Goal: Find specific page/section: Find specific page/section

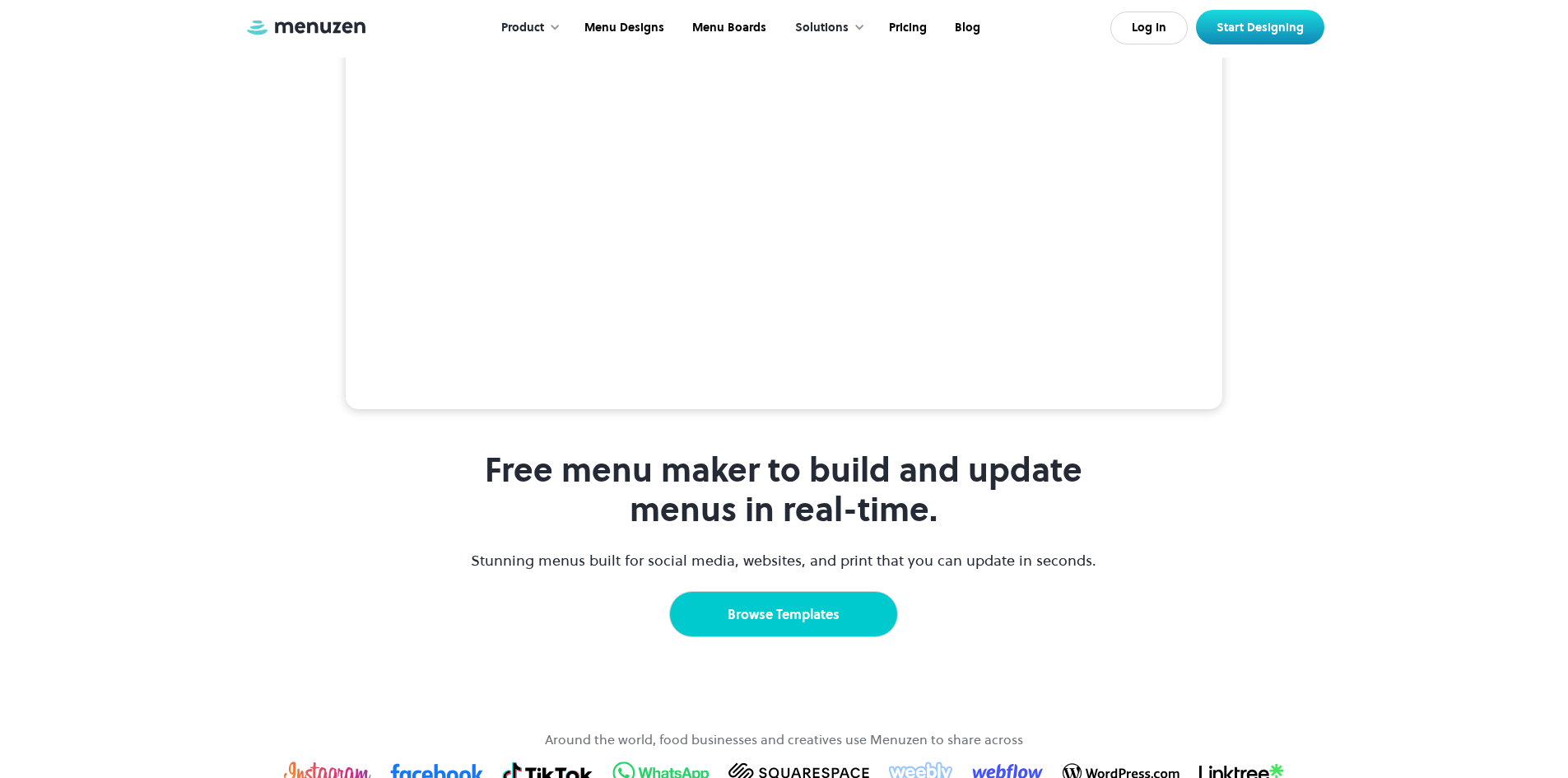
scroll to position [330, 0]
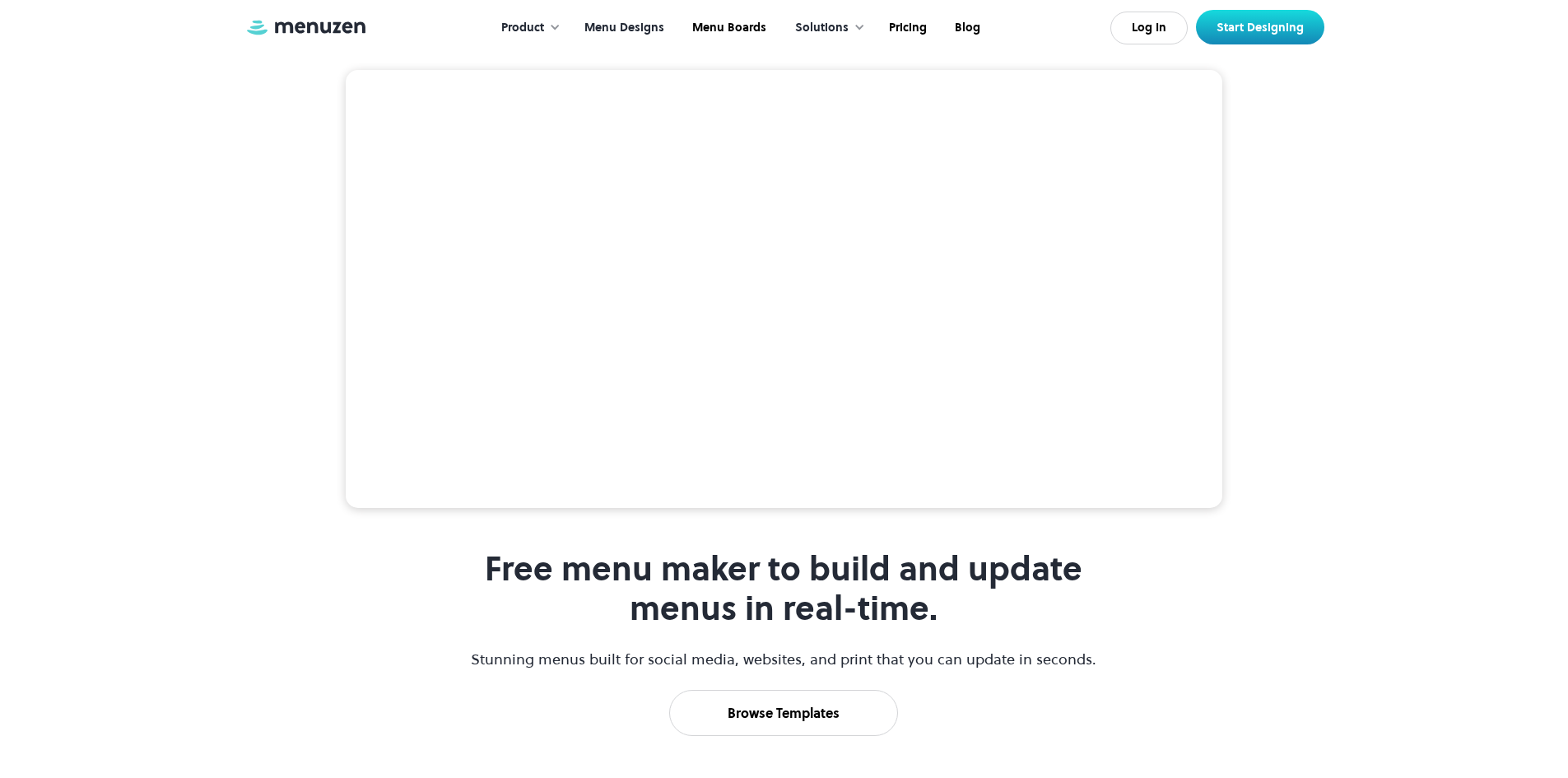
click at [630, 31] on link "Menu Designs" at bounding box center [622, 28] width 108 height 51
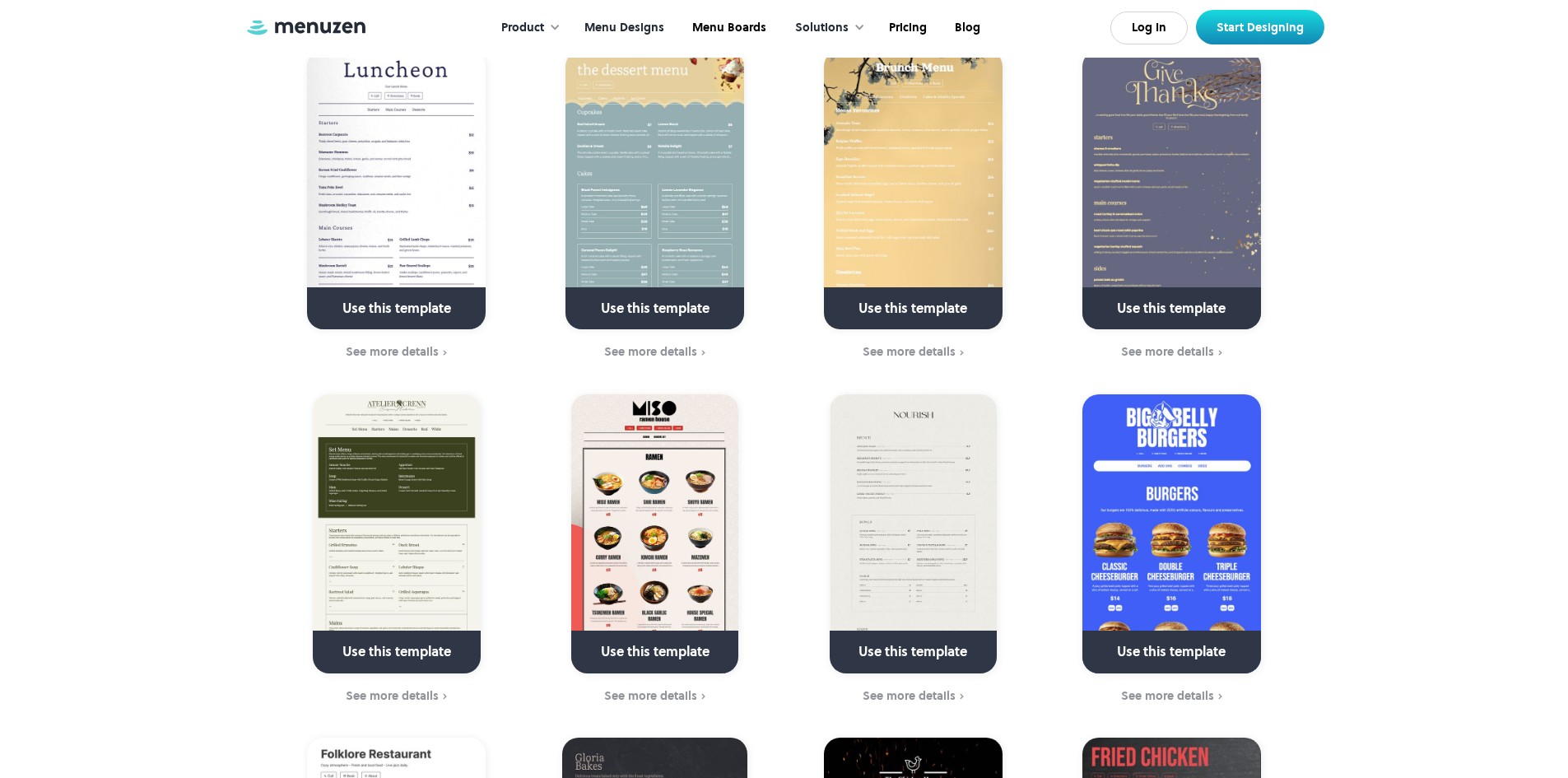
scroll to position [906, 0]
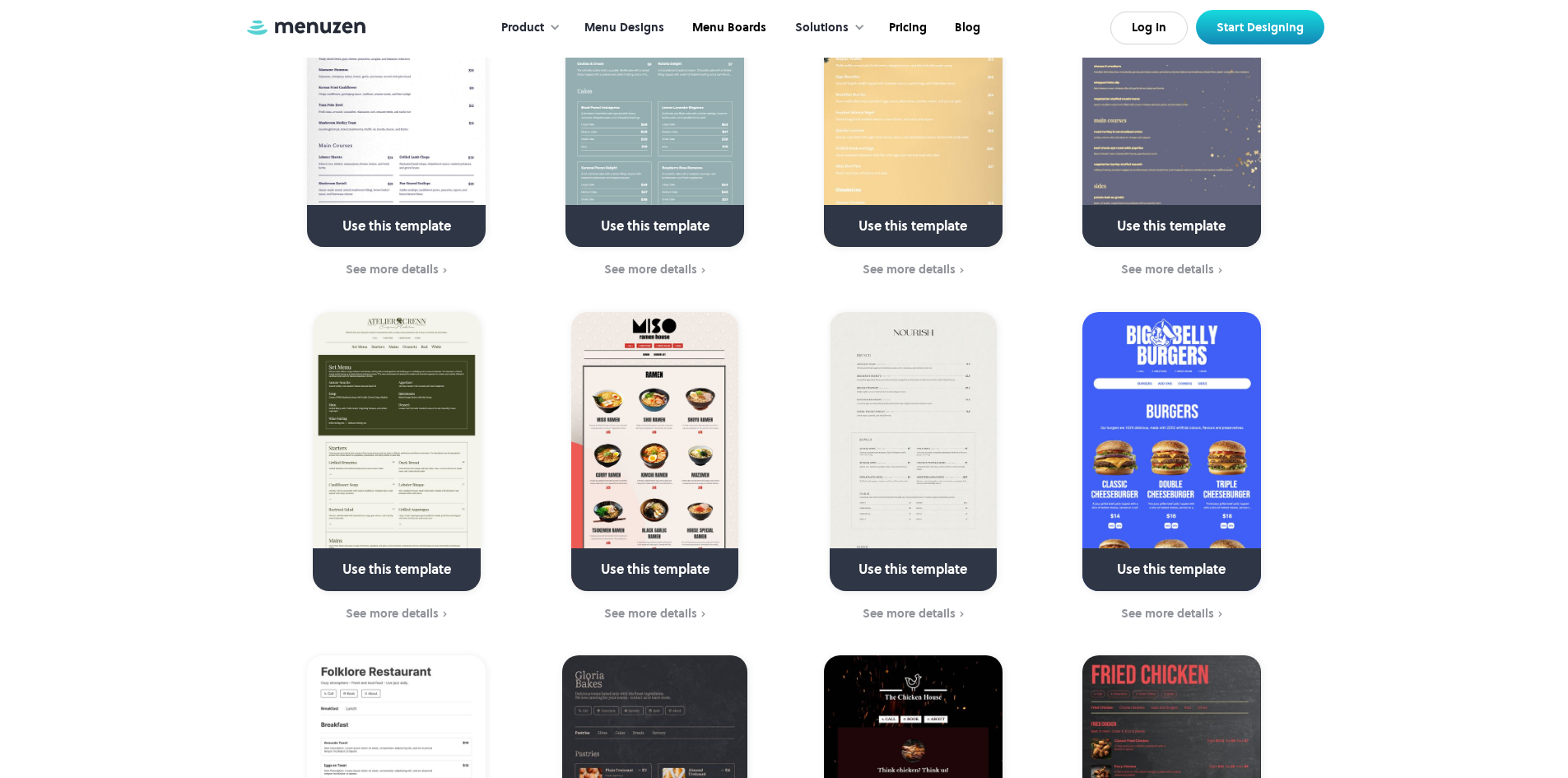
click at [672, 497] on img at bounding box center [655, 452] width 167 height 279
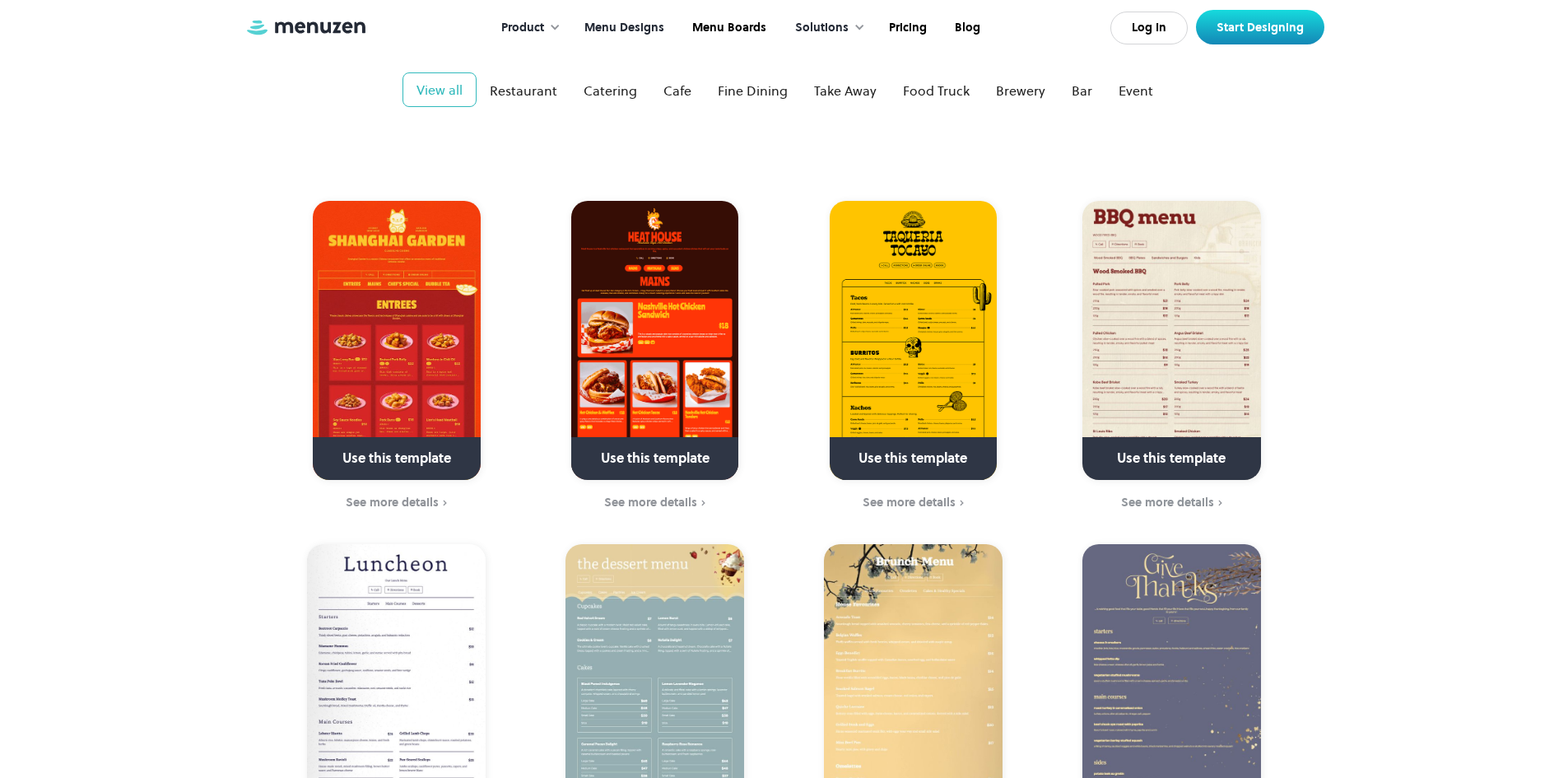
scroll to position [247, 0]
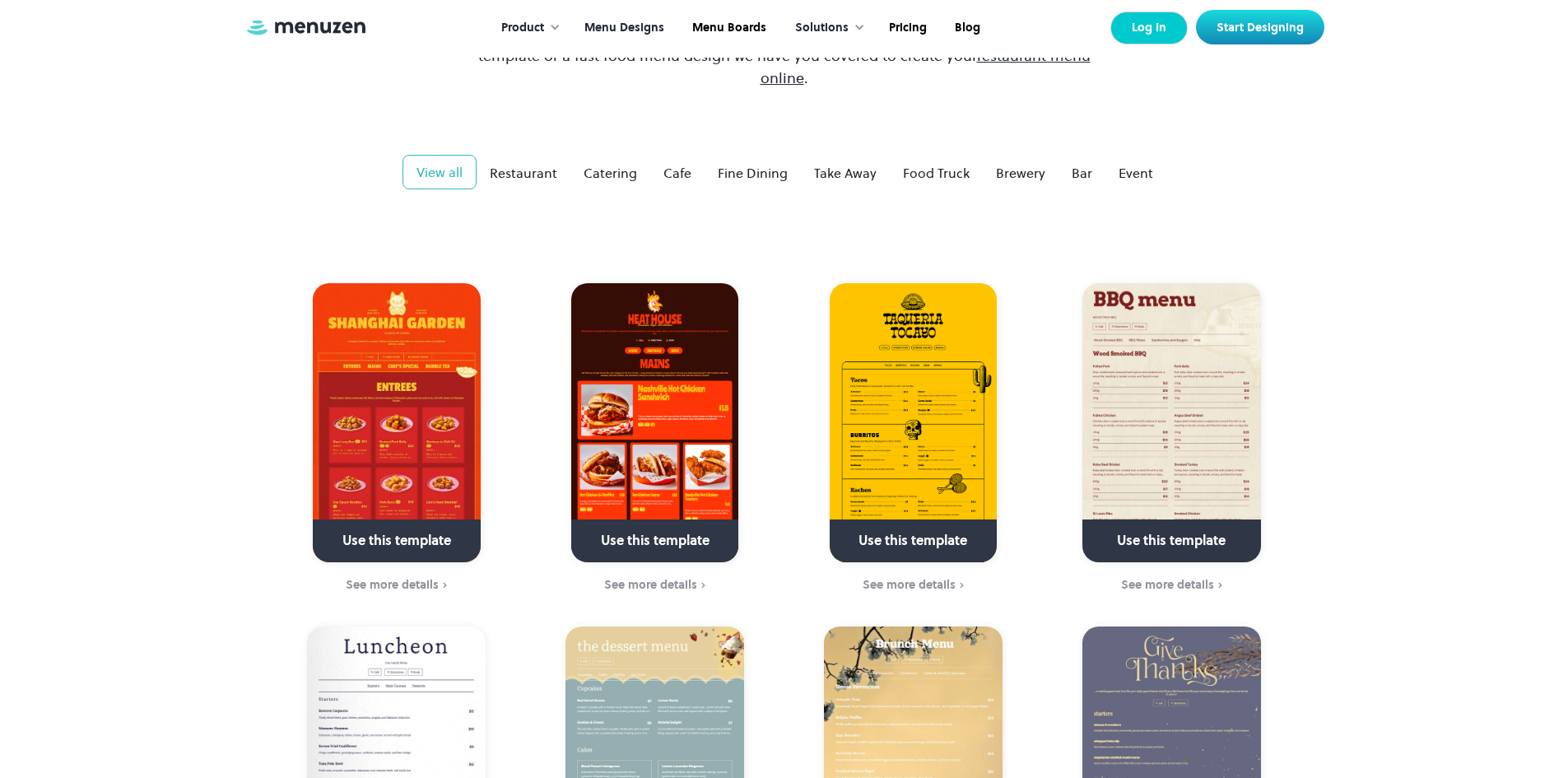
click at [1155, 25] on link "Log In" at bounding box center [1150, 28] width 78 height 33
